Goal: Check status

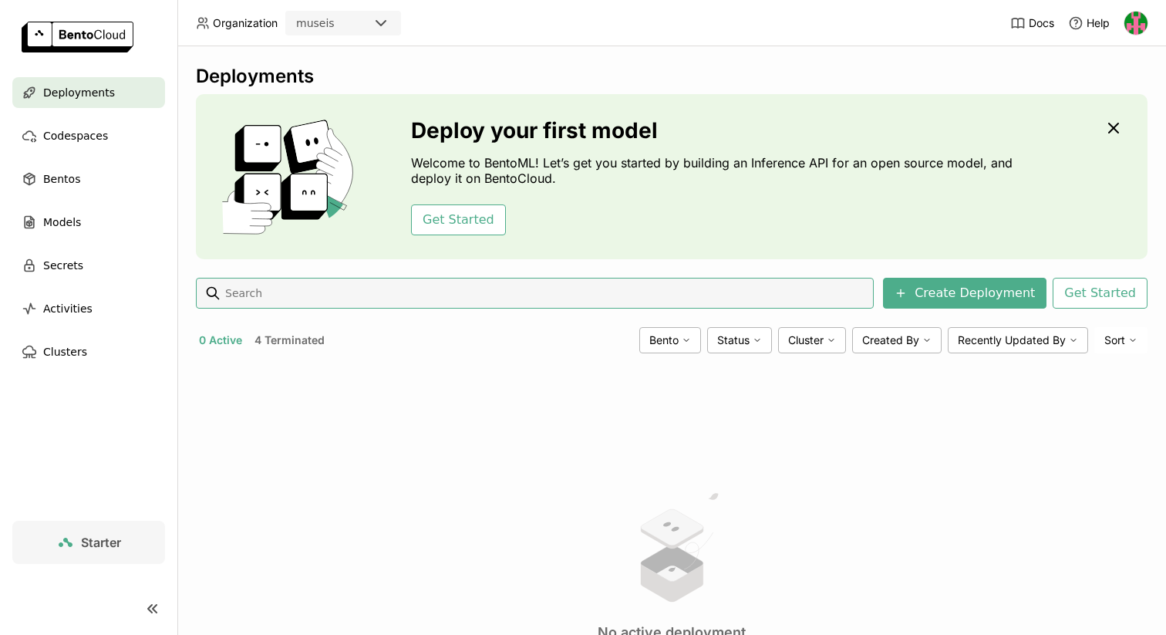
click at [286, 336] on button "4 Terminated" at bounding box center [289, 340] width 76 height 20
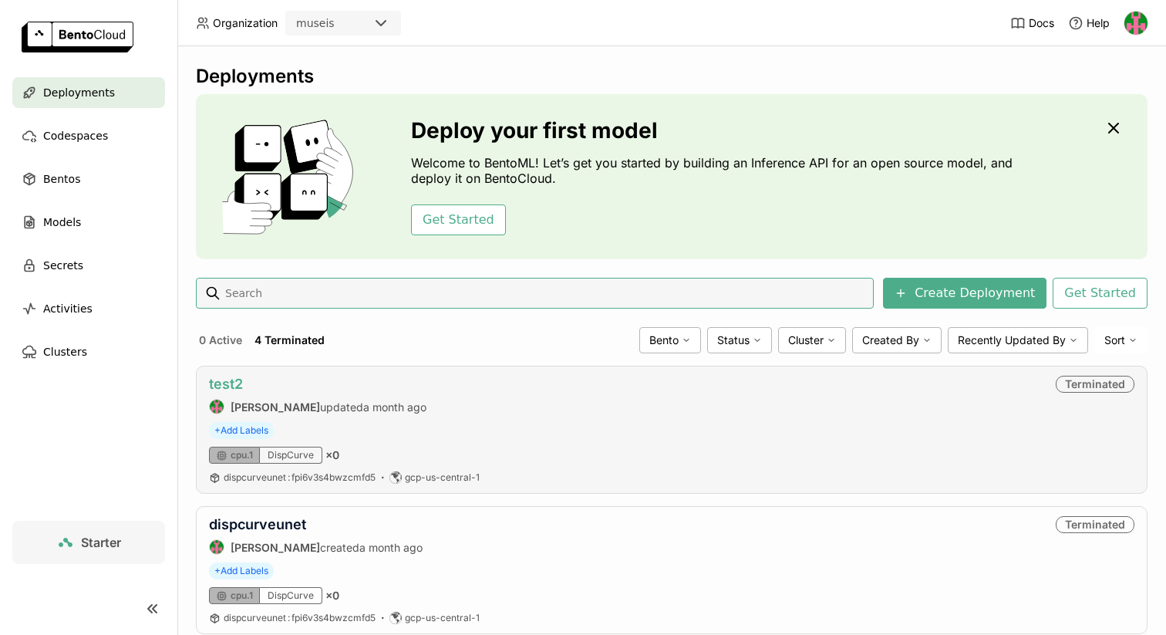
click at [240, 389] on link "test2" at bounding box center [226, 384] width 34 height 16
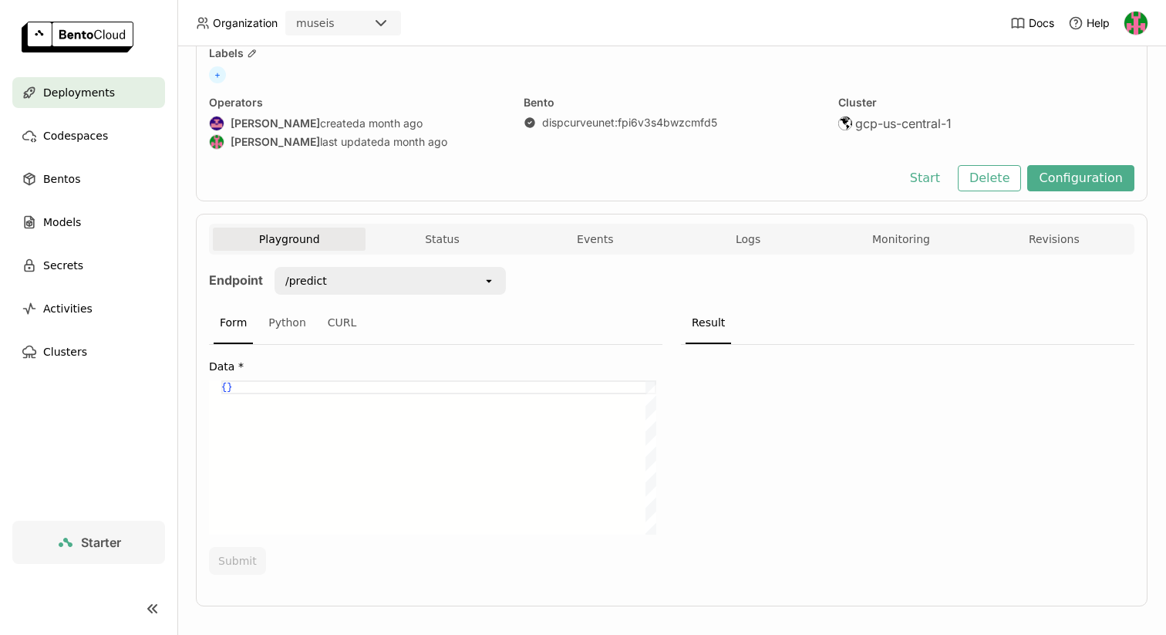
scroll to position [96, 0]
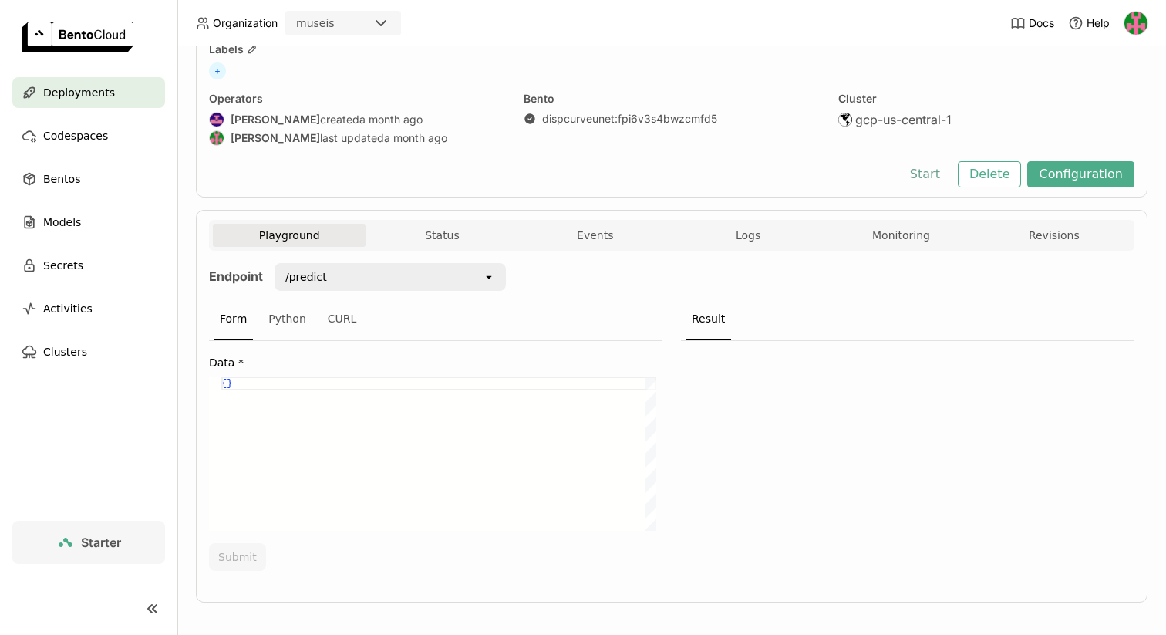
click at [925, 177] on button "Start" at bounding box center [925, 174] width 53 height 26
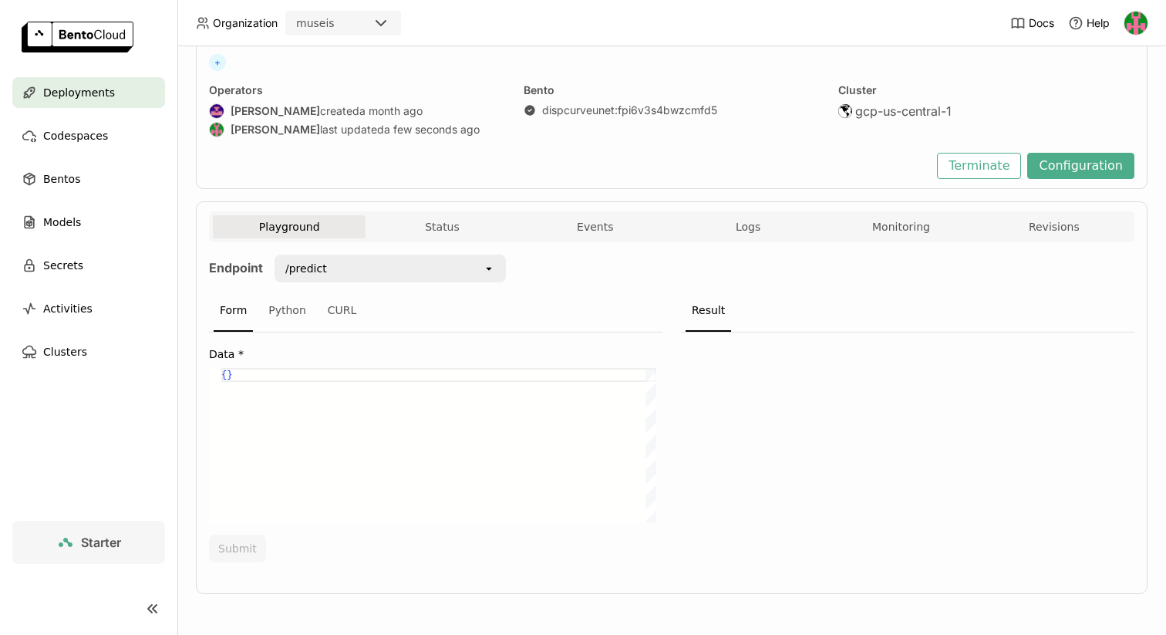
scroll to position [105, 0]
click at [447, 230] on button "Status" at bounding box center [442, 225] width 153 height 23
